Goal: Check status

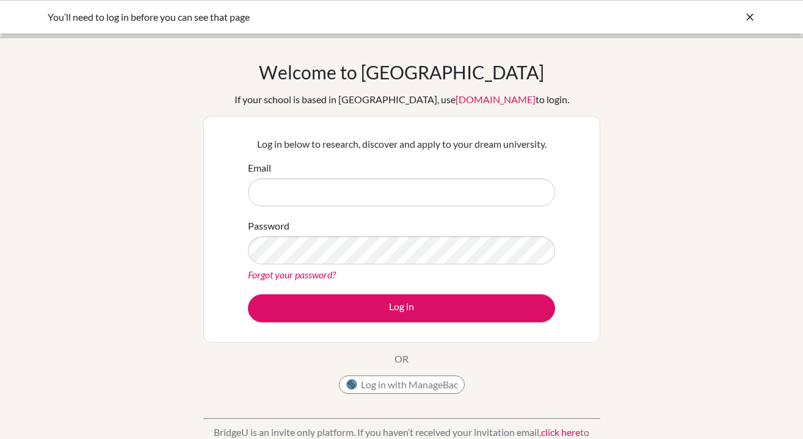
click at [593, 216] on div "Log in below to research, discover and apply to your dream university. Email Pa…" at bounding box center [401, 229] width 397 height 226
click at [435, 191] on input "Email" at bounding box center [401, 192] width 307 height 28
type input "boonk@vislao.com"
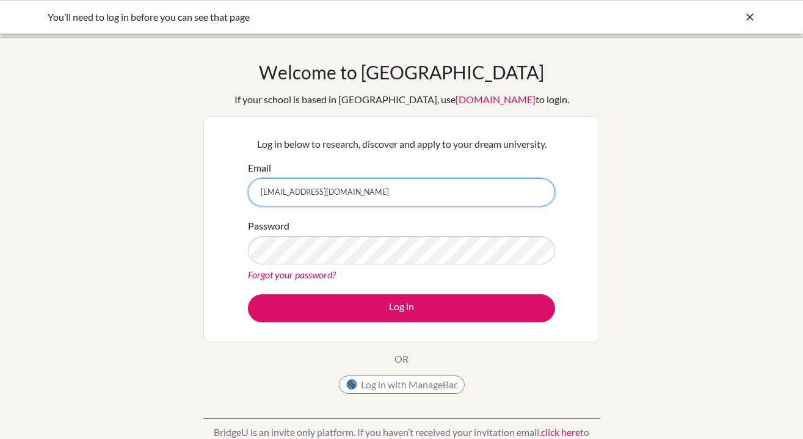
click at [248, 294] on button "Log in" at bounding box center [401, 308] width 307 height 28
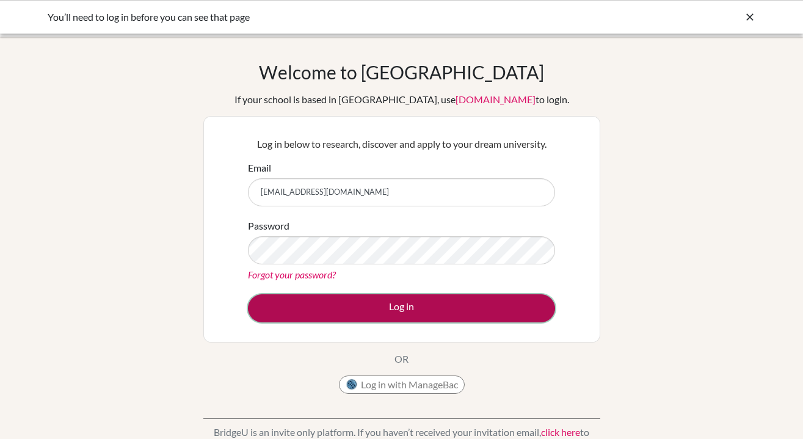
click at [412, 307] on button "Log in" at bounding box center [401, 308] width 307 height 28
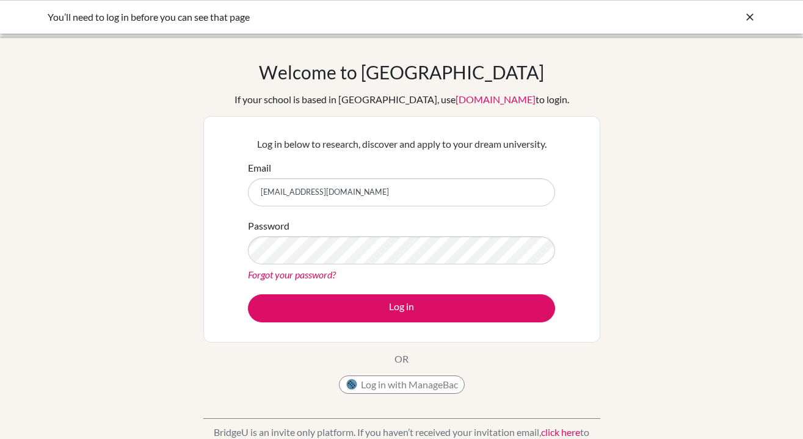
click at [747, 15] on icon at bounding box center [750, 17] width 12 height 12
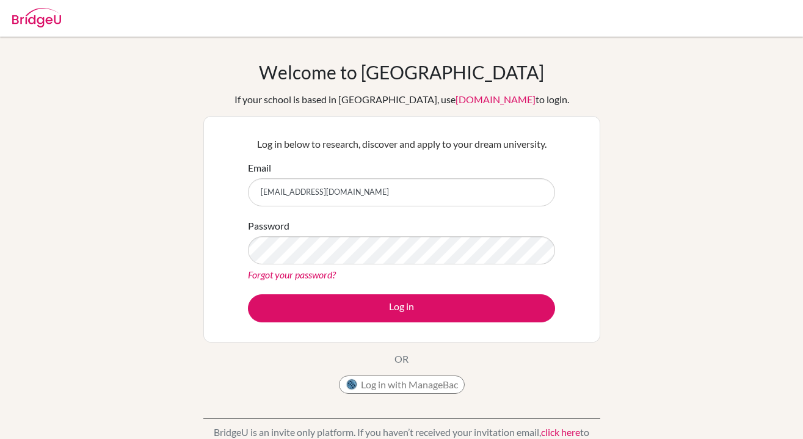
click at [171, 70] on div "Welcome to BridgeU If your school is based in China, use app.bridge-u.com.cn to…" at bounding box center [401, 260] width 803 height 399
click at [645, 159] on div "Welcome to BridgeU If your school is based in China, use app.bridge-u.com.cn to…" at bounding box center [401, 260] width 803 height 399
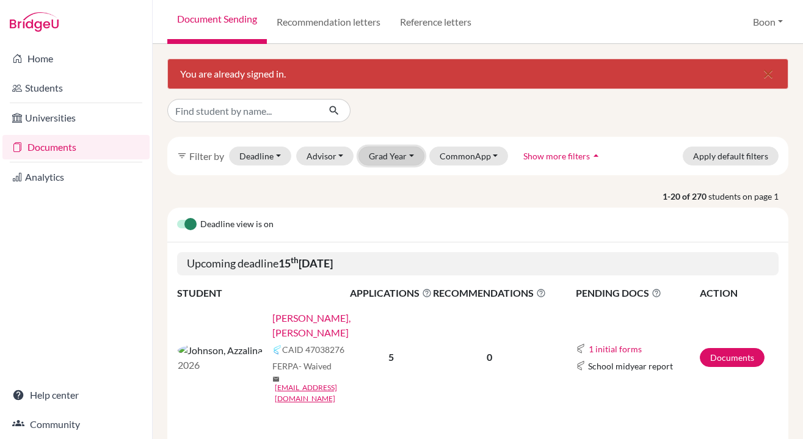
click at [407, 153] on button "Grad Year" at bounding box center [391, 156] width 66 height 19
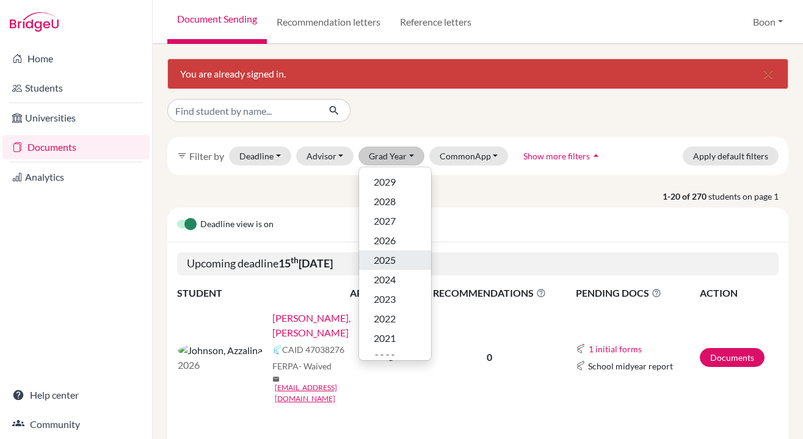
click at [396, 263] on div "2025" at bounding box center [395, 260] width 43 height 15
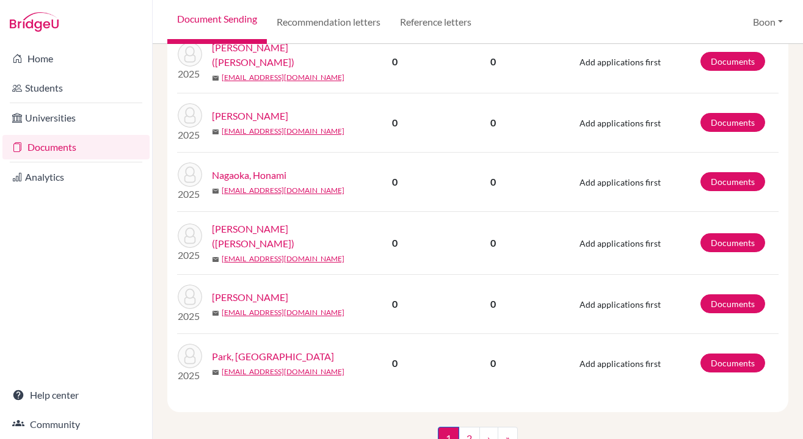
scroll to position [1209, 0]
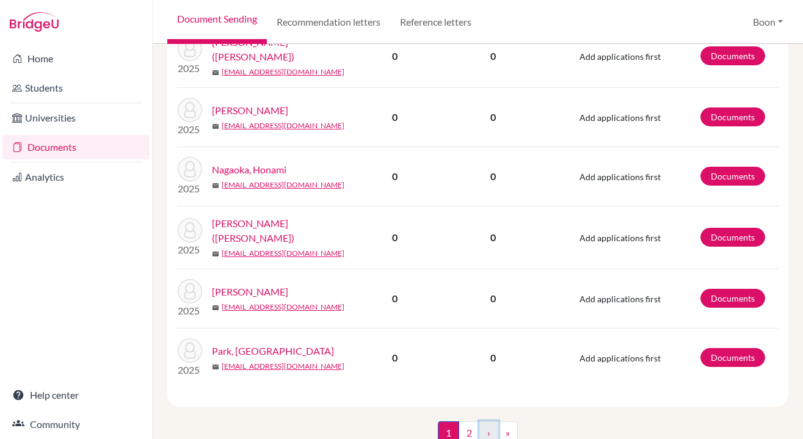
click at [489, 421] on link "›" at bounding box center [488, 432] width 19 height 23
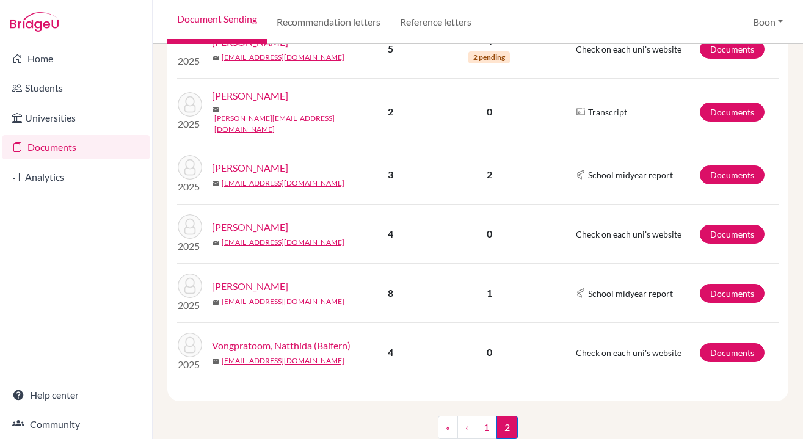
scroll to position [981, 0]
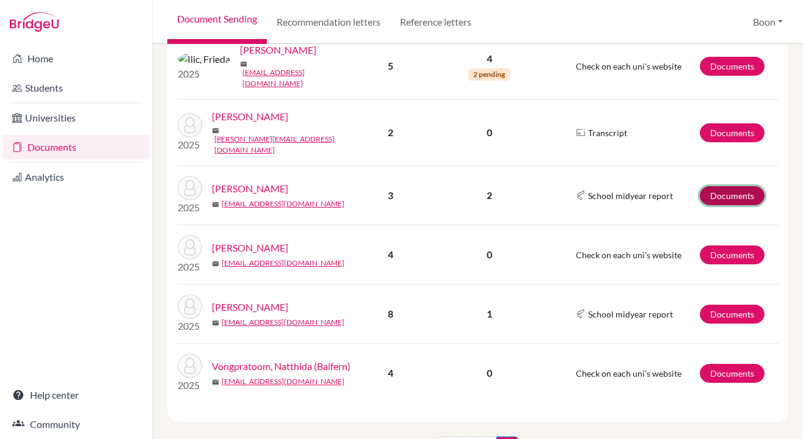
click at [731, 186] on link "Documents" at bounding box center [732, 195] width 65 height 19
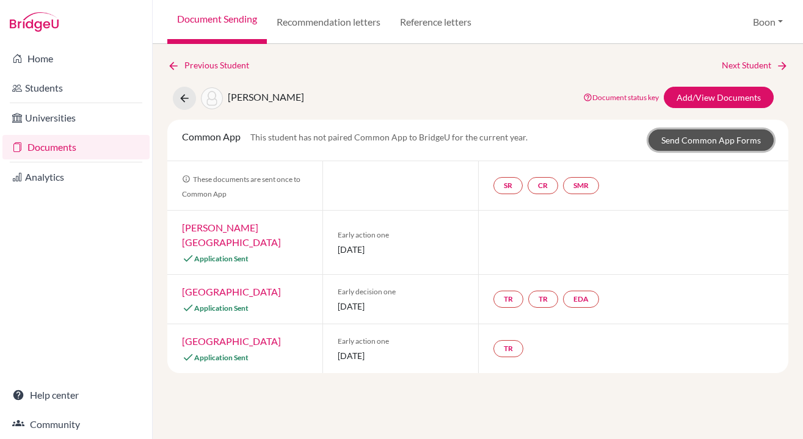
click at [729, 143] on link "Send Common App Forms" at bounding box center [710, 139] width 125 height 21
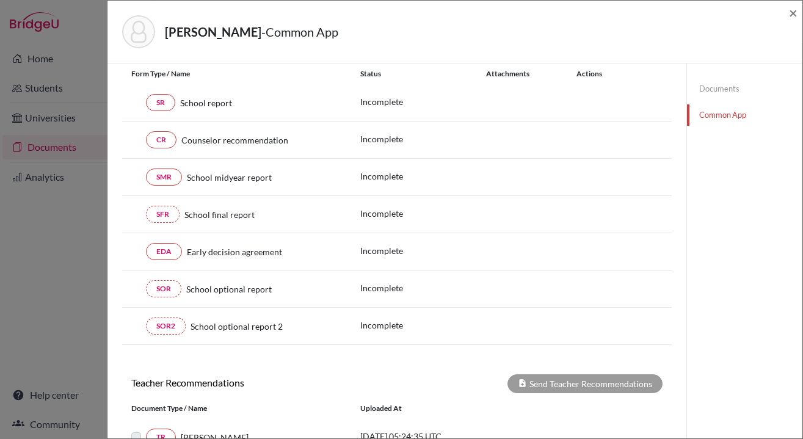
scroll to position [76, 0]
click at [164, 215] on link "SFR" at bounding box center [163, 214] width 34 height 17
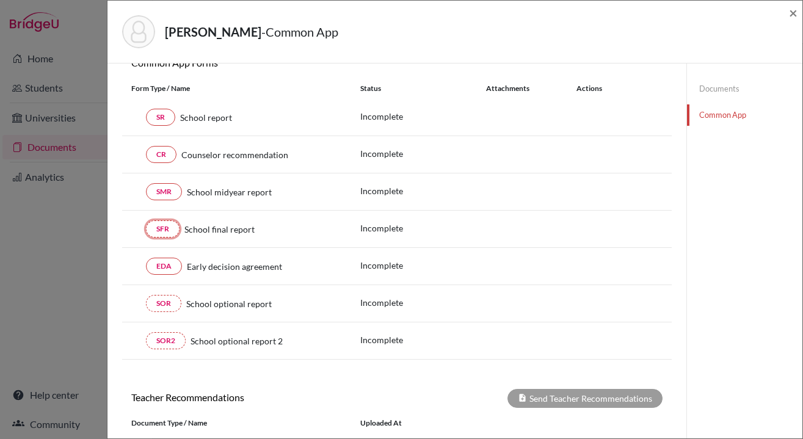
scroll to position [0, 0]
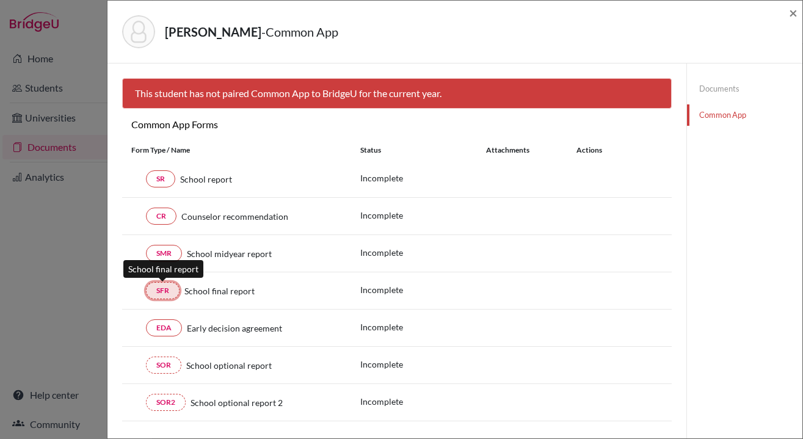
click at [162, 289] on link "SFR" at bounding box center [163, 290] width 34 height 17
click at [461, 295] on p "Incomplete" at bounding box center [423, 289] width 126 height 13
click at [795, 10] on span "×" at bounding box center [793, 13] width 9 height 18
